Goal: Navigation & Orientation: Find specific page/section

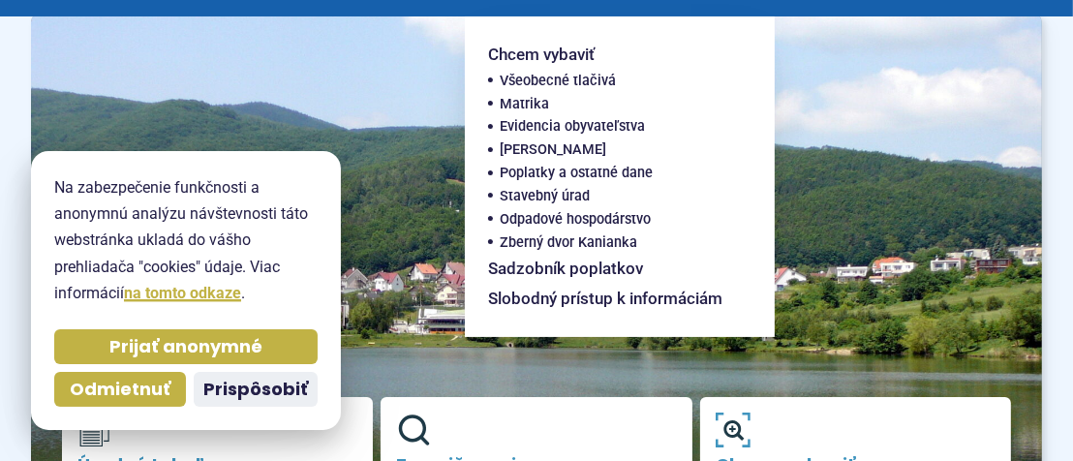
scroll to position [291, 0]
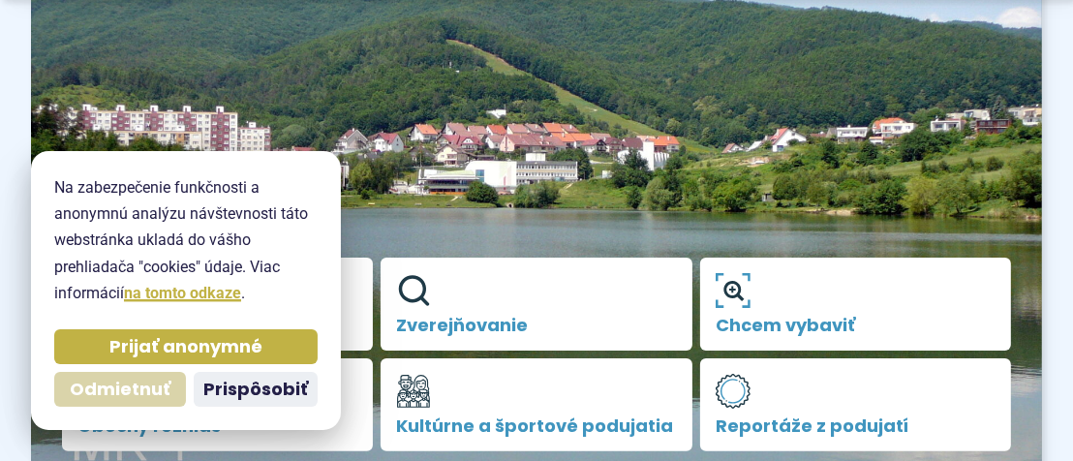
click at [156, 384] on span "Odmietnuť" at bounding box center [120, 390] width 101 height 22
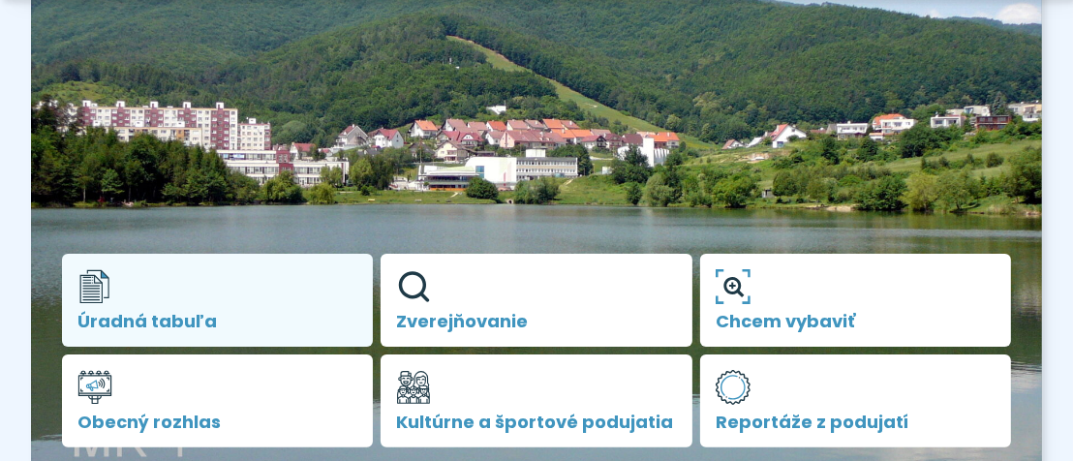
click at [178, 315] on span "Úradná tabuľa" at bounding box center [217, 321] width 280 height 19
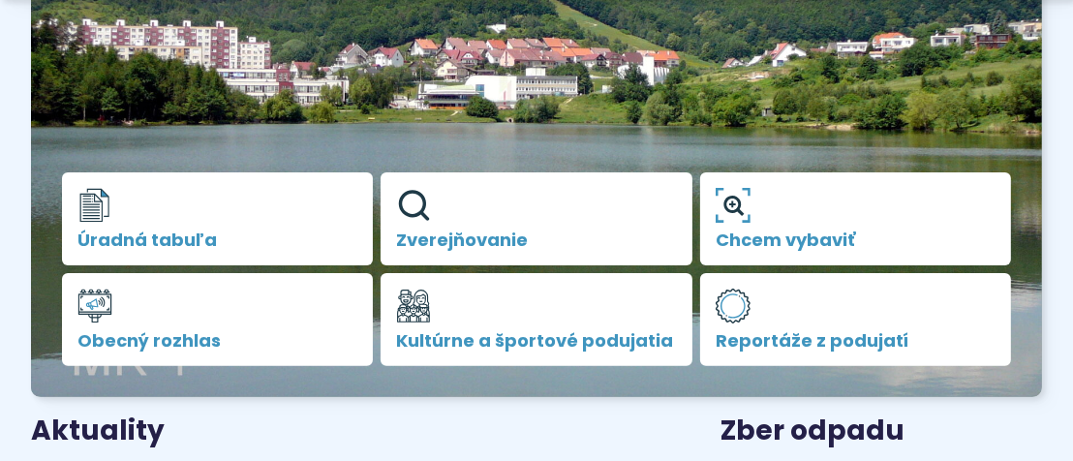
scroll to position [484, 0]
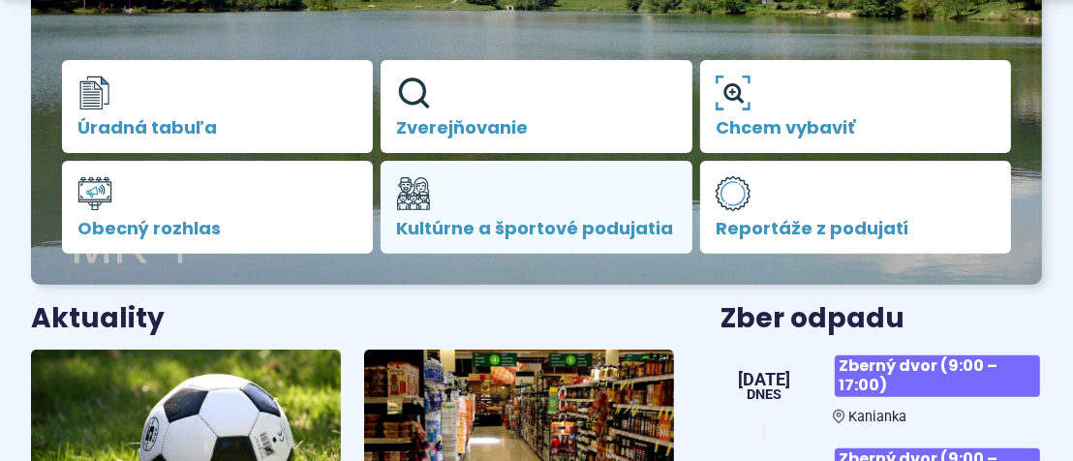
click at [561, 227] on span "Kultúrne a športové podujatia" at bounding box center [536, 228] width 280 height 19
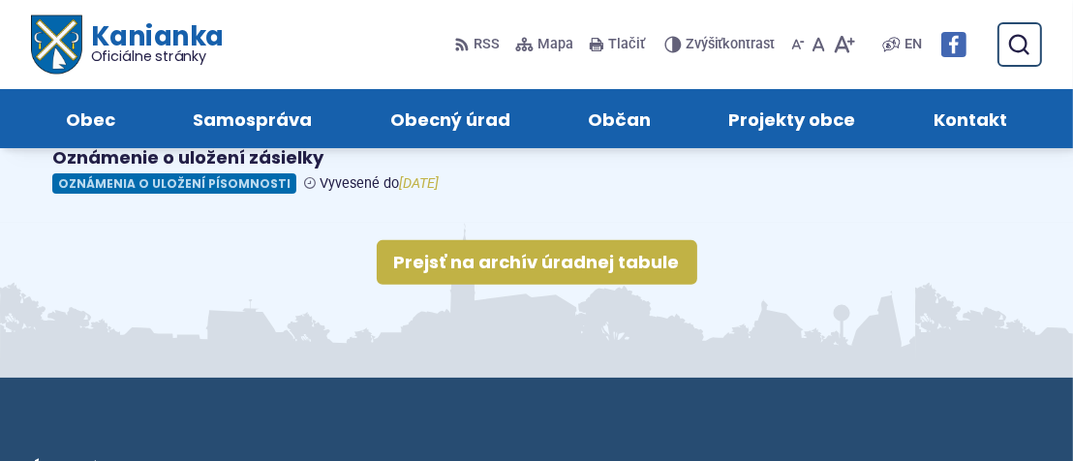
scroll to position [291, 0]
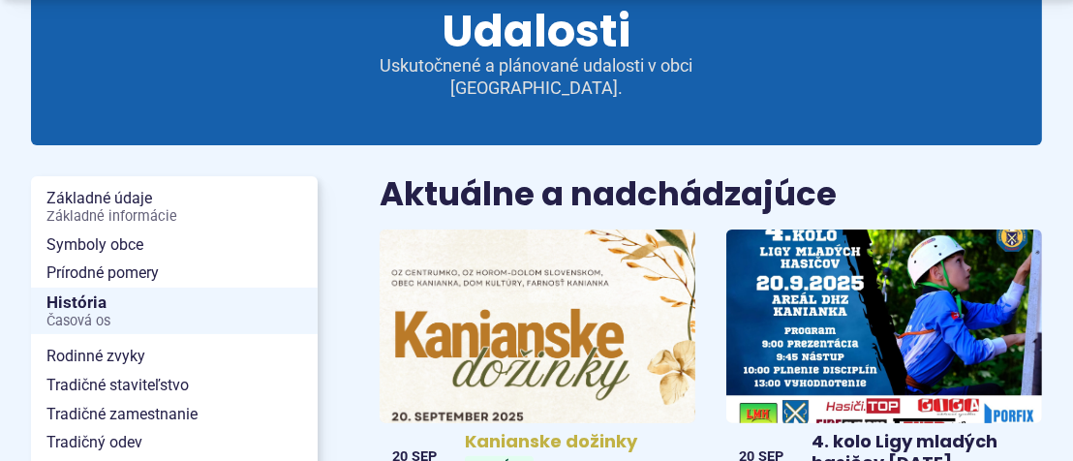
scroll to position [291, 0]
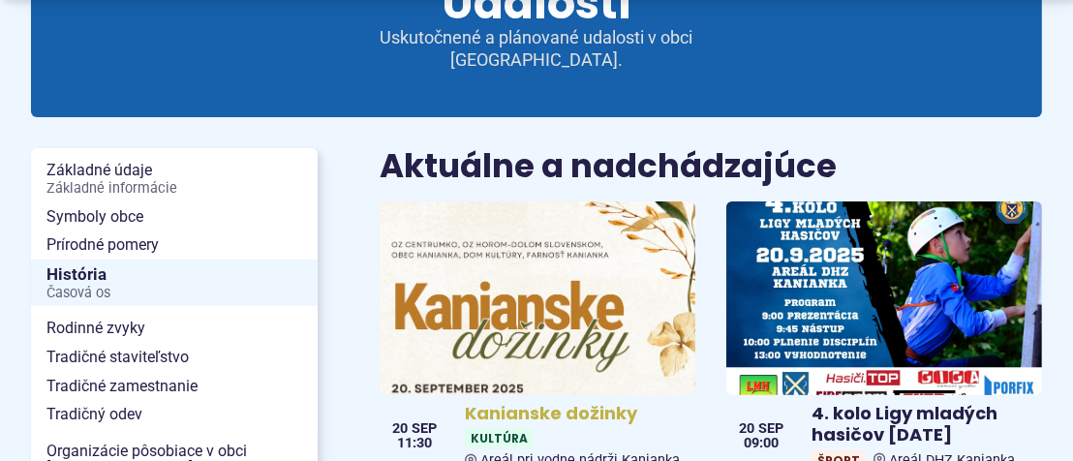
click at [482, 273] on img at bounding box center [537, 298] width 363 height 223
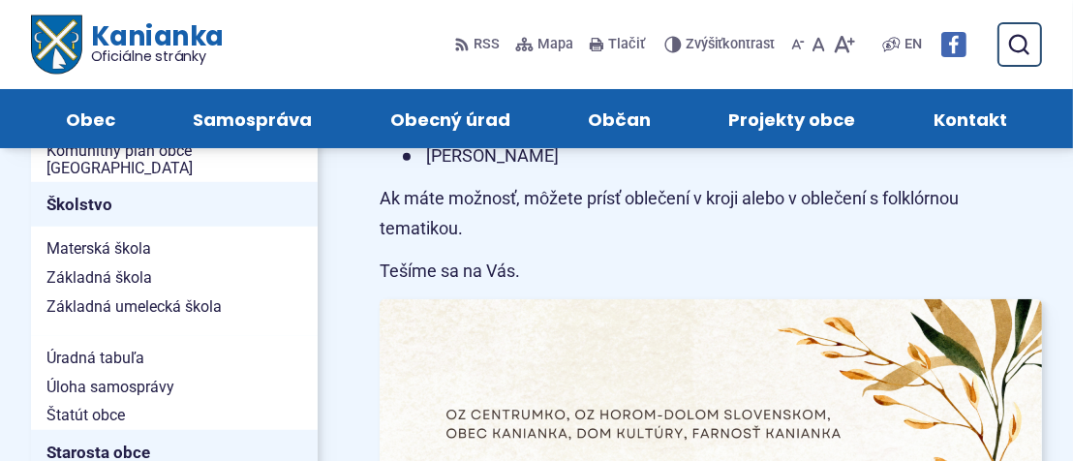
scroll to position [872, 0]
